Goal: Consume media (video, audio)

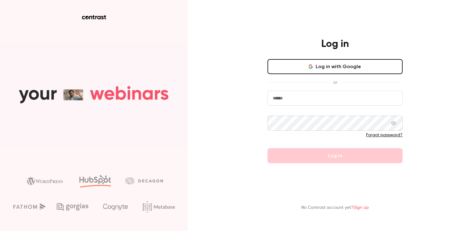
click at [302, 101] on input "email" at bounding box center [335, 98] width 135 height 15
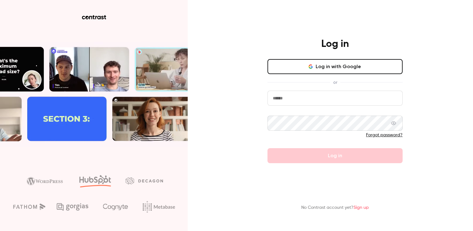
click at [0, 231] on com-1password-button at bounding box center [0, 231] width 0 height 0
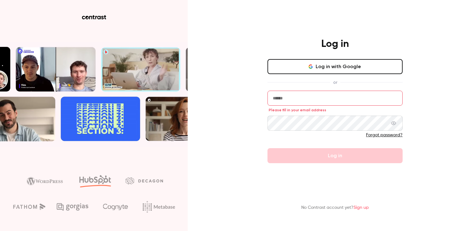
paste input "**********"
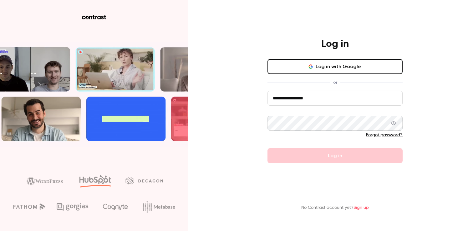
type input "**********"
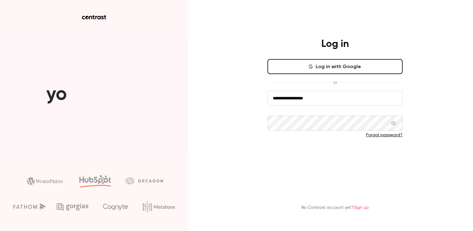
click at [338, 159] on button "Log in" at bounding box center [335, 155] width 135 height 15
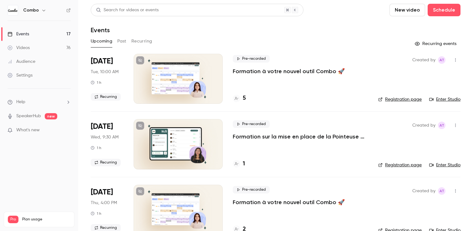
click at [119, 41] on button "Past" at bounding box center [121, 41] width 9 height 10
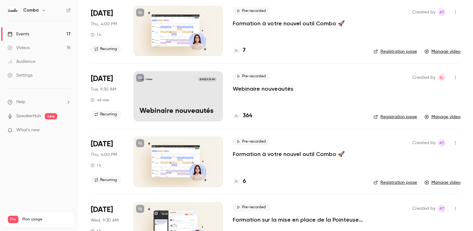
scroll to position [2047, 0]
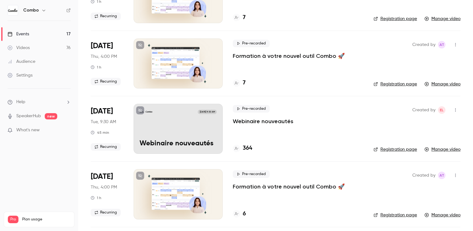
click at [257, 135] on div "Pre-recorded Webinaire nouveautés 364" at bounding box center [298, 129] width 131 height 50
click at [192, 117] on div "Combo [DATE] 9:30 AM Webinaire nouveautés" at bounding box center [178, 129] width 89 height 50
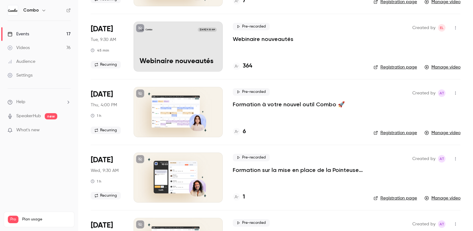
scroll to position [2072, 0]
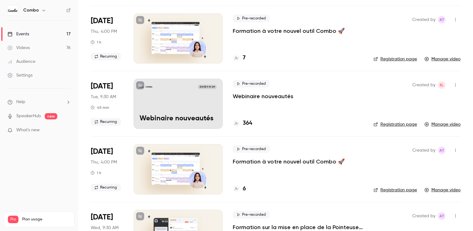
click at [204, 107] on div "Combo [DATE] 9:30 AM Webinaire nouveautés" at bounding box center [178, 104] width 89 height 50
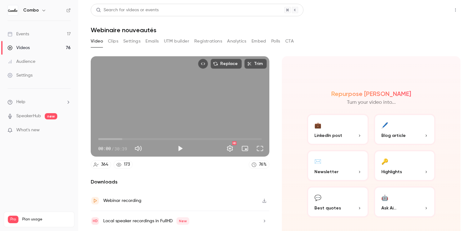
click at [437, 13] on button "Share" at bounding box center [433, 10] width 25 height 13
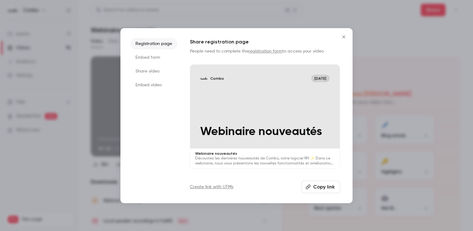
click at [346, 36] on icon "Close" at bounding box center [344, 36] width 8 height 5
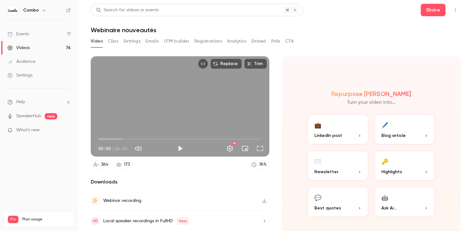
click at [457, 12] on icon "Top Bar Actions" at bounding box center [455, 10] width 5 height 4
click at [457, 12] on div at bounding box center [236, 115] width 473 height 231
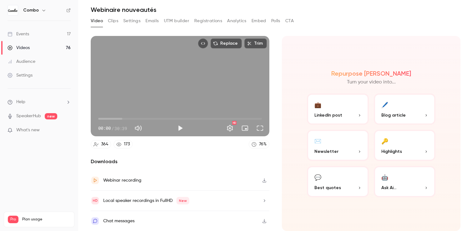
click at [267, 179] on icon "button" at bounding box center [264, 180] width 5 height 4
